Goal: Find specific page/section: Find specific page/section

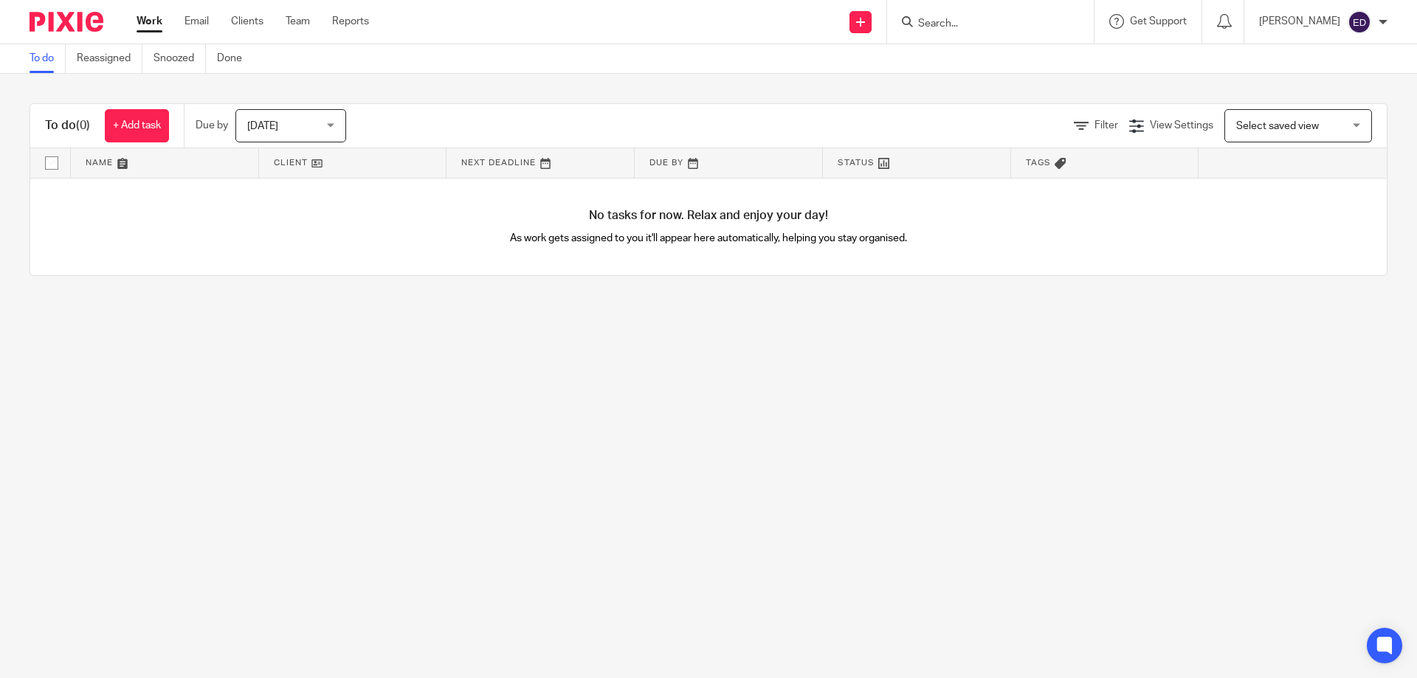
click at [967, 15] on form at bounding box center [994, 22] width 157 height 18
click at [979, 24] on input "Search" at bounding box center [982, 24] width 133 height 13
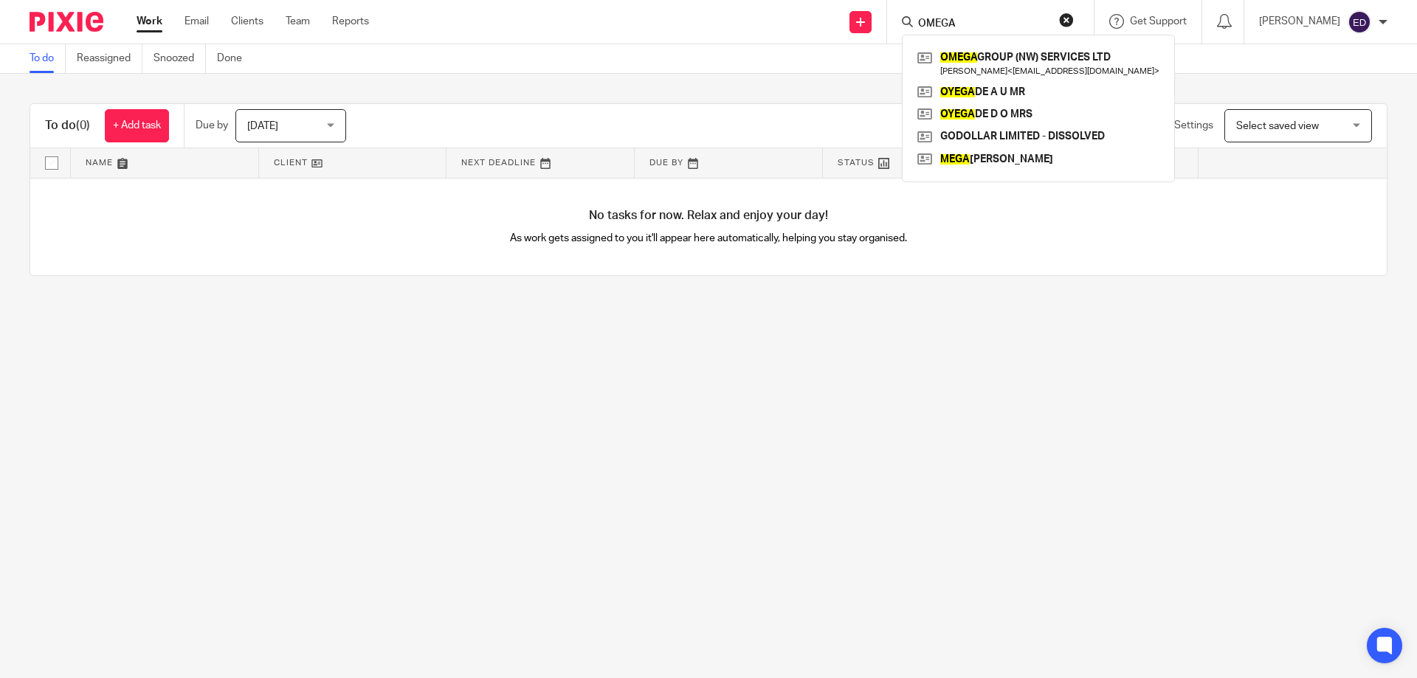
click at [987, 25] on input "OMEGA" at bounding box center [982, 24] width 133 height 13
type input "OMEGA"
click at [1018, 69] on link at bounding box center [1037, 63] width 249 height 34
